Goal: Task Accomplishment & Management: Manage account settings

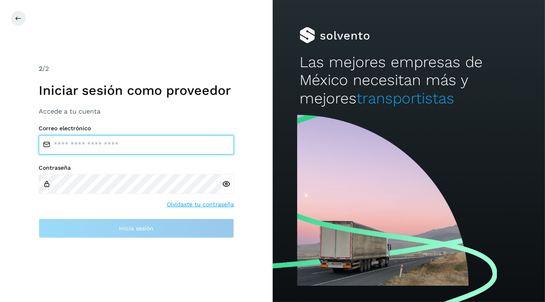
type input "**********"
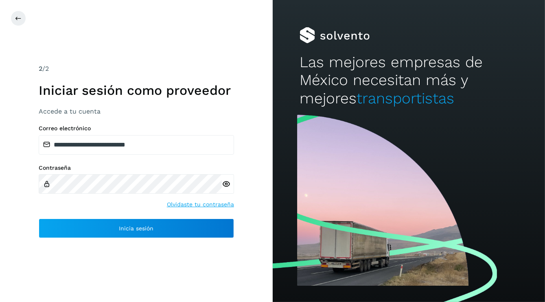
click at [227, 185] on icon at bounding box center [226, 184] width 9 height 9
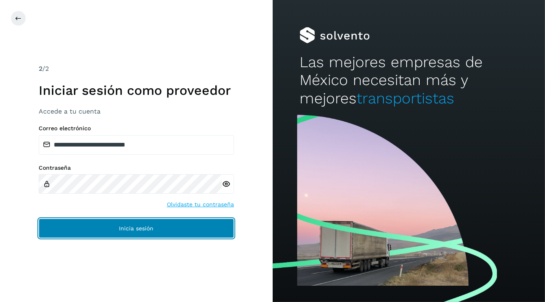
click at [119, 228] on button "Inicia sesión" at bounding box center [137, 229] width 196 height 20
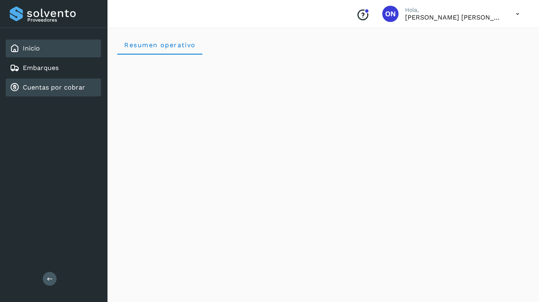
click at [42, 87] on link "Cuentas por cobrar" at bounding box center [54, 88] width 62 height 8
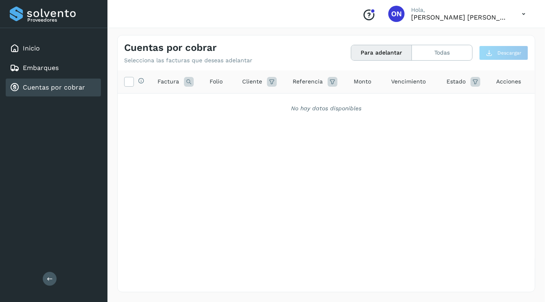
click at [43, 88] on link "Cuentas por cobrar" at bounding box center [54, 88] width 62 height 8
click at [33, 68] on link "Embarques" at bounding box center [41, 68] width 36 height 8
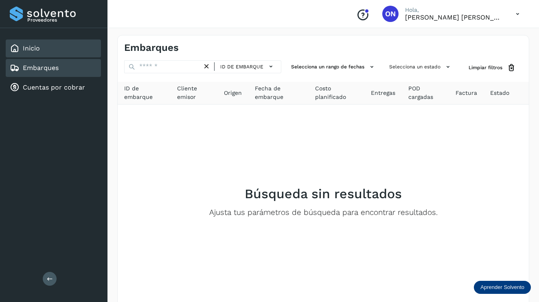
click at [37, 52] on link "Inicio" at bounding box center [31, 48] width 17 height 8
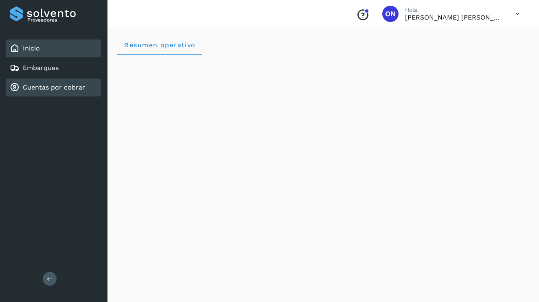
click at [56, 90] on div "Cuentas por cobrar" at bounding box center [47, 88] width 75 height 10
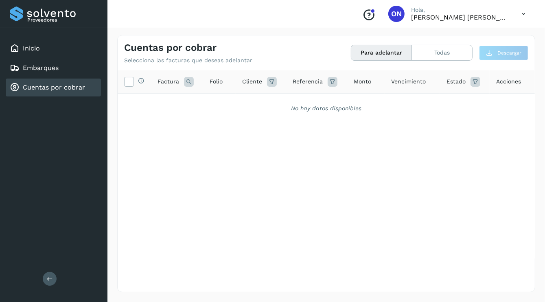
click at [380, 54] on button "Para adelantar" at bounding box center [382, 52] width 61 height 15
click at [435, 51] on button "Todas" at bounding box center [442, 52] width 60 height 15
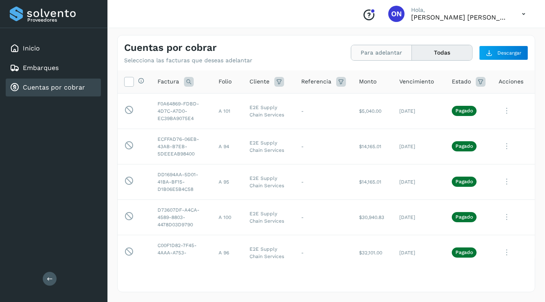
click at [412, 53] on button "Para adelantar" at bounding box center [442, 52] width 60 height 15
